Goal: Find specific page/section: Find specific page/section

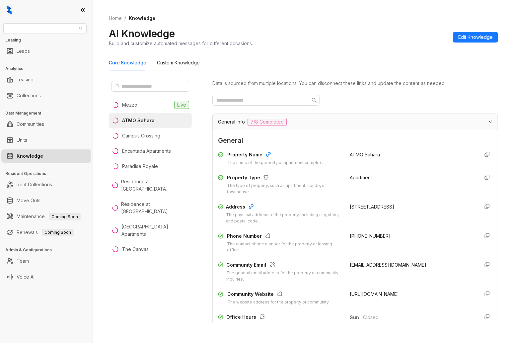
drag, startPoint x: 47, startPoint y: 28, endPoint x: -79, endPoint y: 15, distance: 126.4
click at [0, 15] on html "AMG Leasing Leads Analytics Leasing Collections Data Management Communities Uni…" at bounding box center [257, 171] width 514 height 343
click at [23, 23] on div "AMG Leasing Leads Analytics Leasing Collections Data Management Communities Uni…" at bounding box center [46, 171] width 93 height 343
drag, startPoint x: 23, startPoint y: 30, endPoint x: -19, endPoint y: 28, distance: 41.5
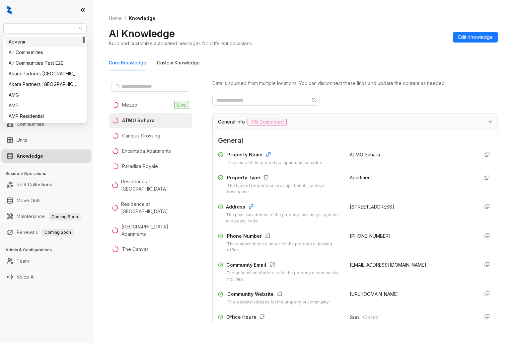
click at [0, 28] on html "AMG Leasing Leads Analytics Leasing Collections Data Management Communities Uni…" at bounding box center [257, 171] width 514 height 343
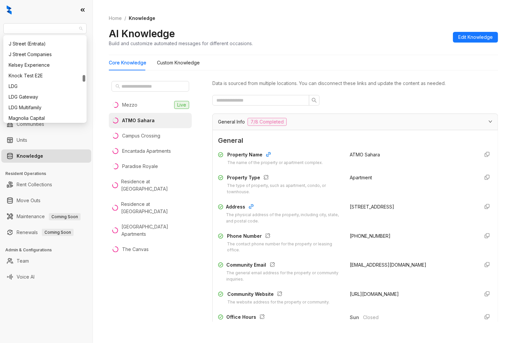
scroll to position [451, 0]
drag, startPoint x: 83, startPoint y: 112, endPoint x: 79, endPoint y: 75, distance: 37.4
click at [79, 75] on div "Griffis Residential Haus Group Highmark Indus Indus (Realpage/Knock) J Street (…" at bounding box center [45, 78] width 81 height 85
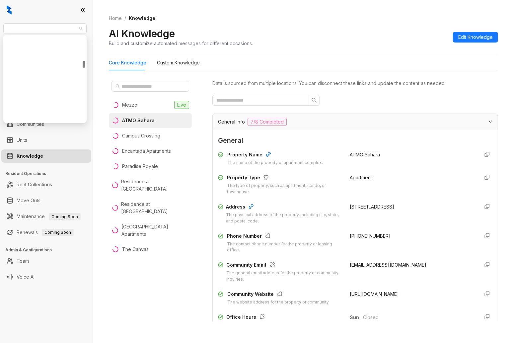
scroll to position [318, 0]
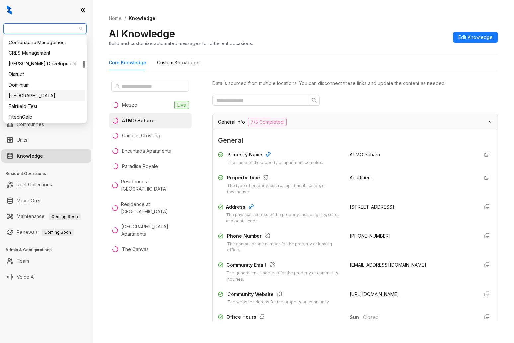
click at [26, 95] on div "[GEOGRAPHIC_DATA]" at bounding box center [45, 95] width 73 height 7
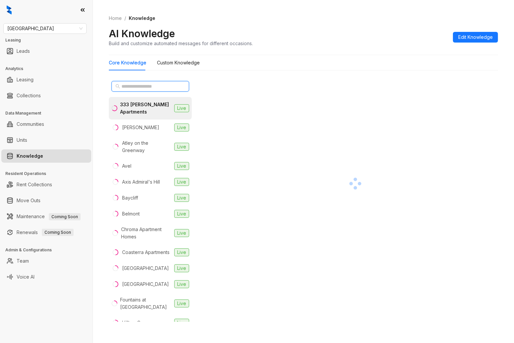
click at [149, 85] on input "text" at bounding box center [150, 86] width 58 height 7
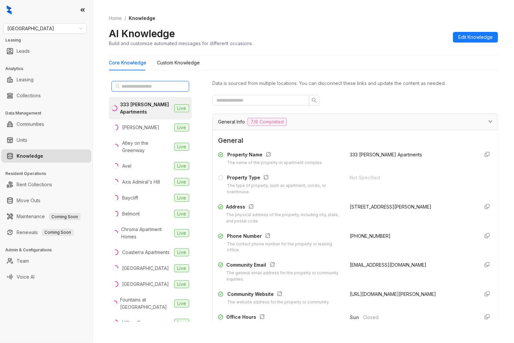
click at [149, 85] on input "text" at bounding box center [150, 86] width 58 height 7
paste input "**********"
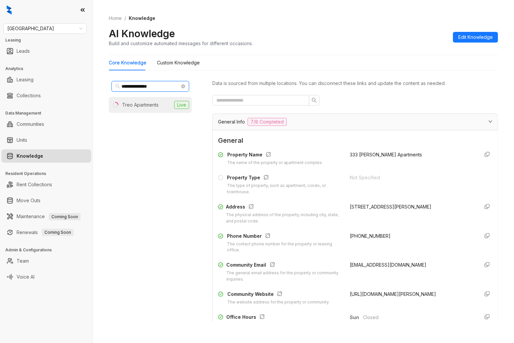
type input "**********"
click at [149, 103] on div "Treo Apartments" at bounding box center [140, 104] width 36 height 7
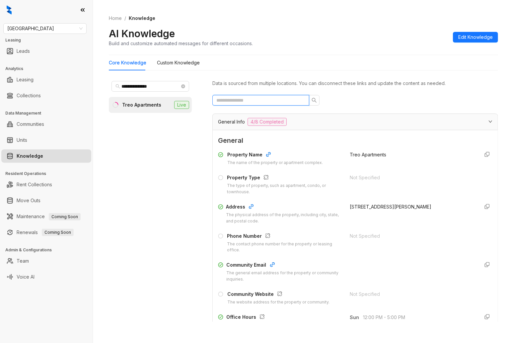
click at [285, 98] on input "text" at bounding box center [258, 100] width 84 height 7
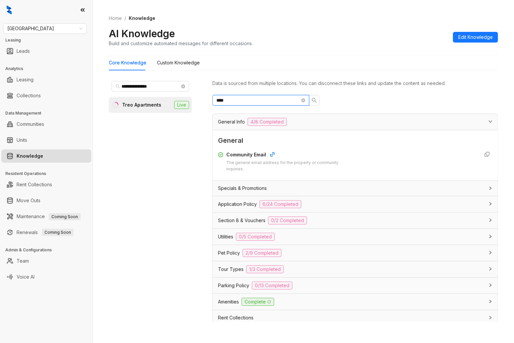
type input "****"
click at [401, 167] on div at bounding box center [412, 161] width 124 height 21
click at [272, 154] on icon "button" at bounding box center [272, 154] width 5 height 5
